Goal: Browse casually

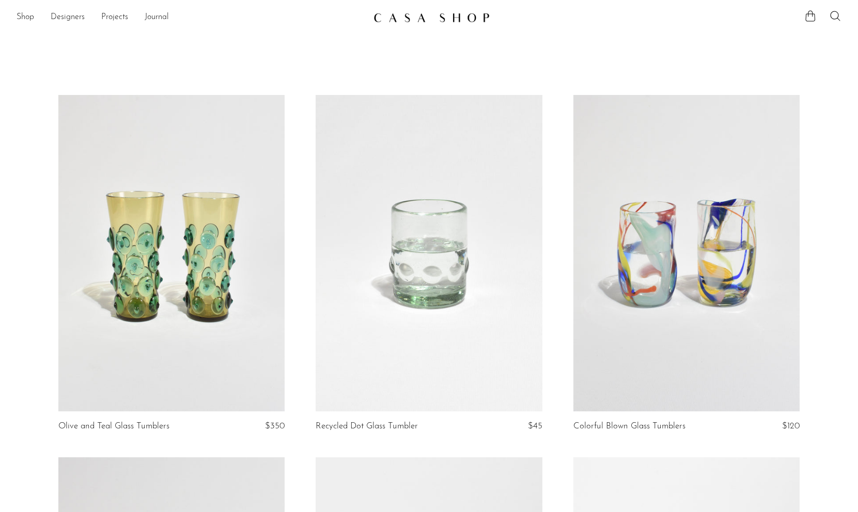
click at [445, 22] on img at bounding box center [431, 17] width 116 height 10
